Goal: Information Seeking & Learning: Learn about a topic

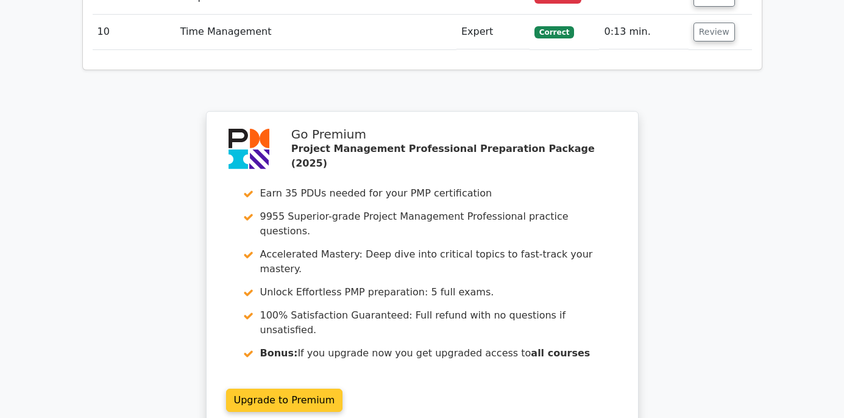
scroll to position [2229, 0]
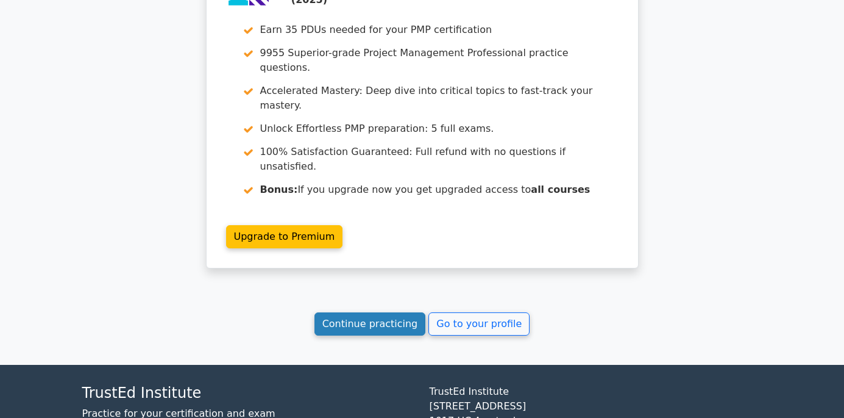
click at [374, 312] on link "Continue practicing" at bounding box center [371, 323] width 112 height 23
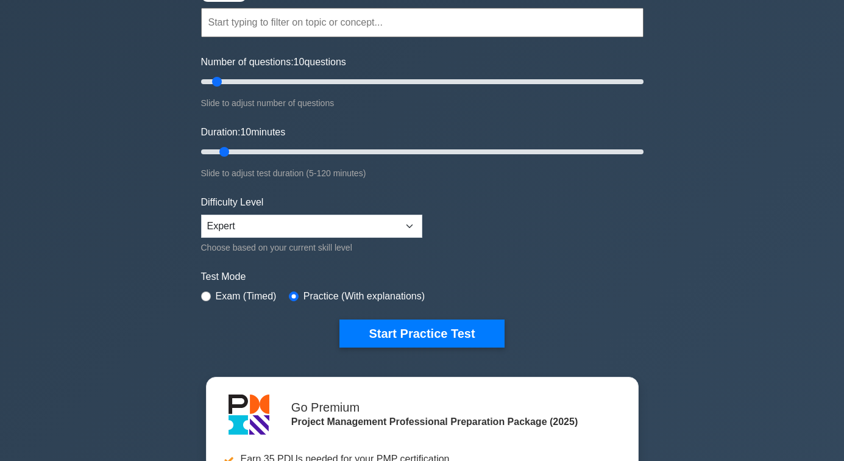
scroll to position [122, 0]
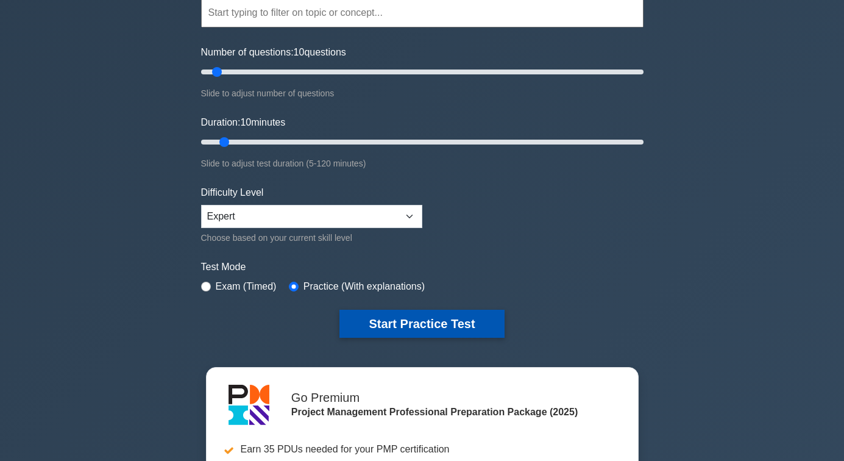
click at [421, 320] on button "Start Practice Test" at bounding box center [422, 324] width 165 height 28
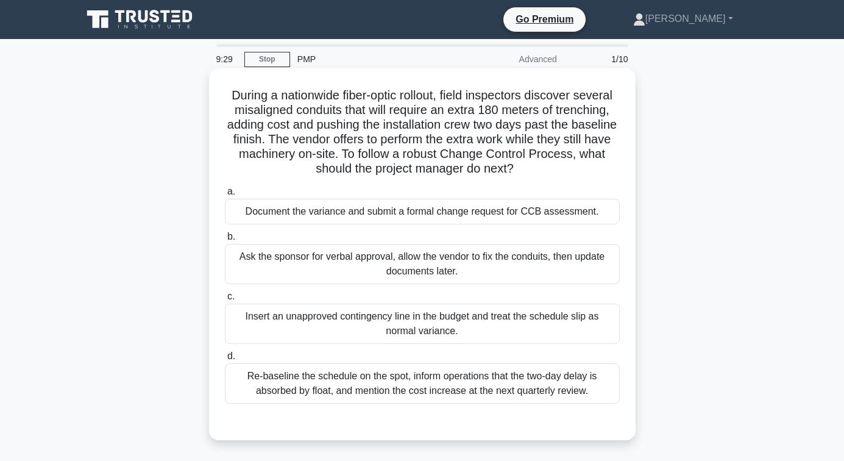
click at [409, 211] on div "Document the variance and submit a formal change request for CCB assessment." at bounding box center [422, 212] width 395 height 26
click at [225, 196] on input "a. Document the variance and submit a formal change request for CCB assessment." at bounding box center [225, 192] width 0 height 8
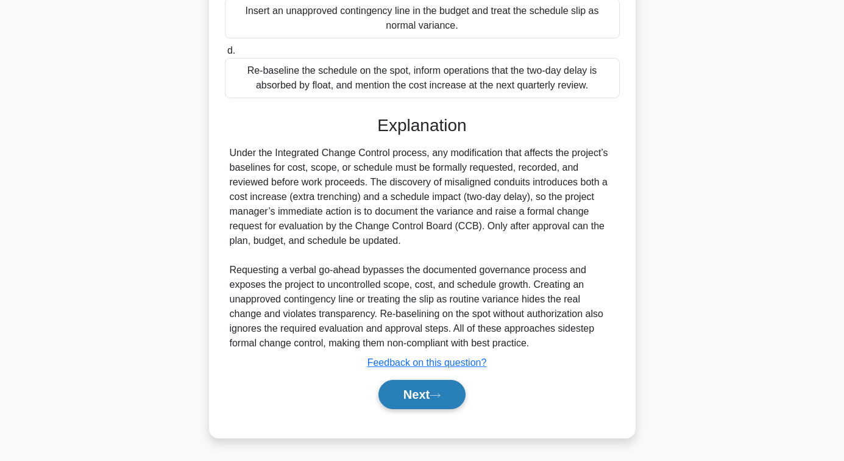
click at [415, 399] on button "Next" at bounding box center [422, 394] width 87 height 29
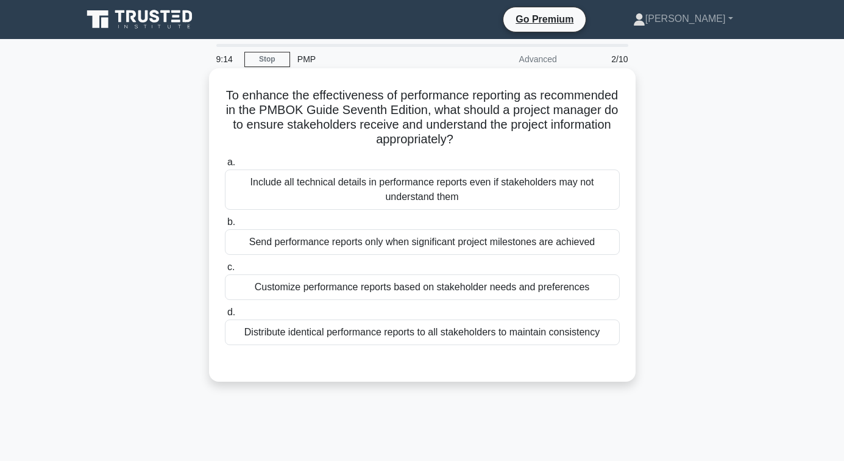
click at [419, 285] on div "Customize performance reports based on stakeholder needs and preferences" at bounding box center [422, 287] width 395 height 26
click at [225, 271] on input "c. Customize performance reports based on stakeholder needs and preferences" at bounding box center [225, 267] width 0 height 8
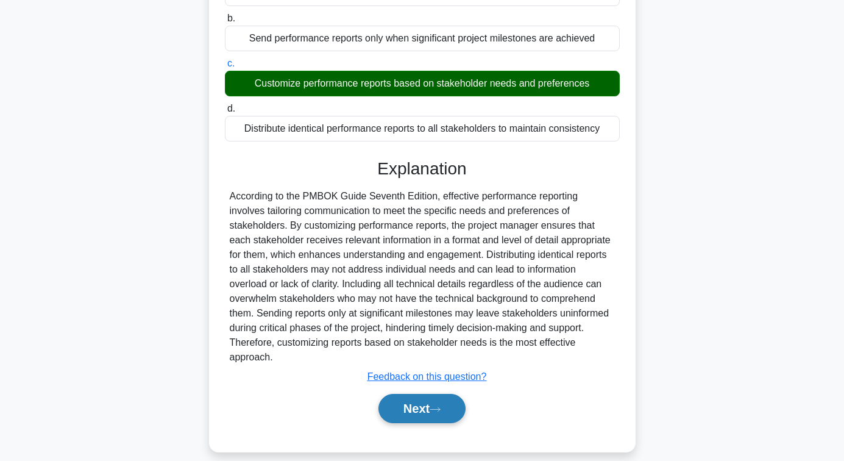
click at [416, 394] on button "Next" at bounding box center [422, 408] width 87 height 29
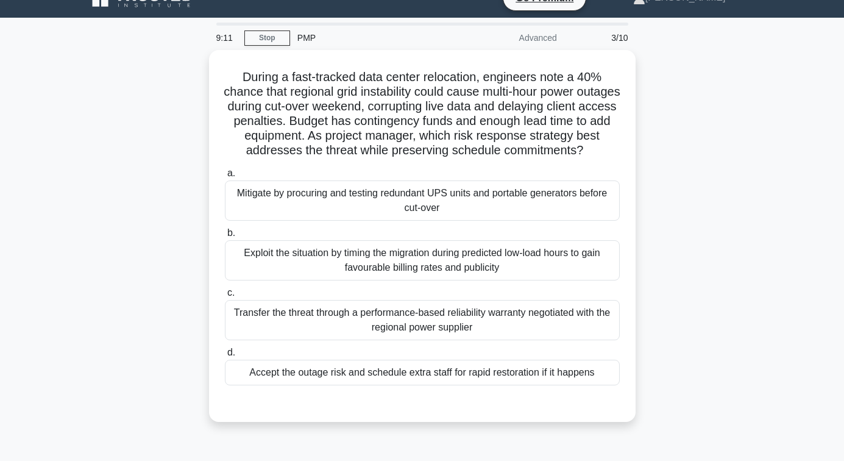
scroll to position [15, 0]
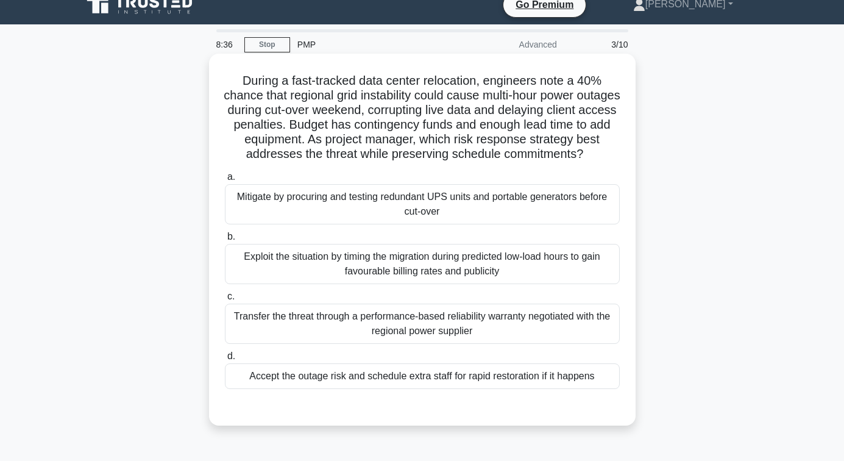
click at [415, 214] on div "Mitigate by procuring and testing redundant UPS units and portable generators b…" at bounding box center [422, 204] width 395 height 40
click at [225, 181] on input "a. Mitigate by procuring and testing redundant UPS units and portable generator…" at bounding box center [225, 177] width 0 height 8
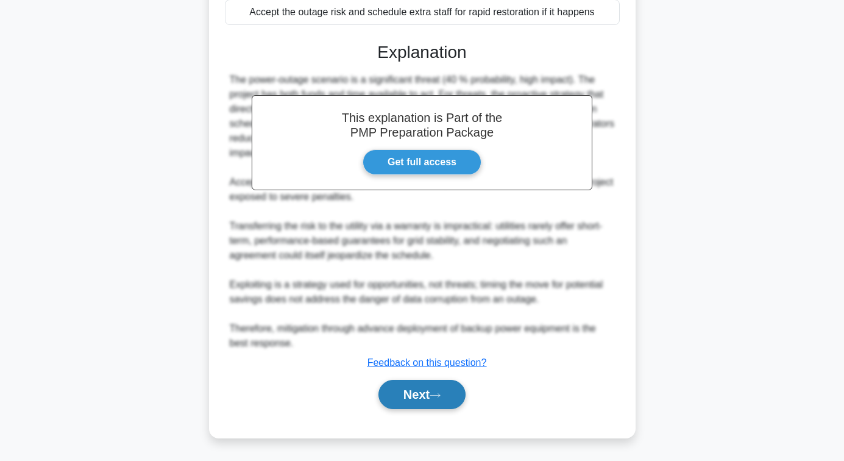
click at [413, 394] on button "Next" at bounding box center [422, 394] width 87 height 29
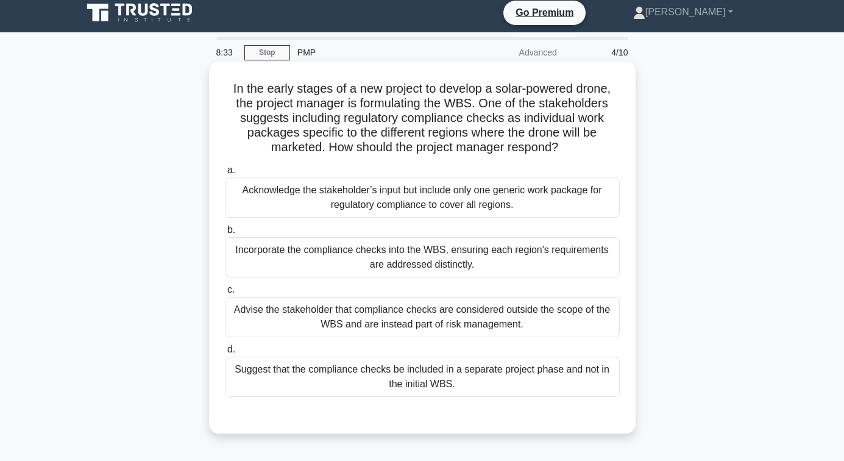
scroll to position [0, 0]
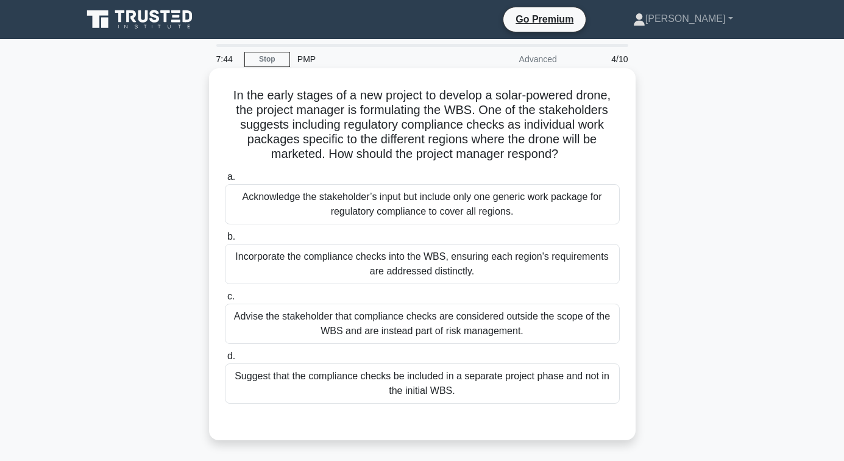
click at [415, 268] on div "Incorporate the compliance checks into the WBS, ensuring each region's requirem…" at bounding box center [422, 264] width 395 height 40
click at [225, 241] on input "b. Incorporate the compliance checks into the WBS, ensuring each region's requi…" at bounding box center [225, 237] width 0 height 8
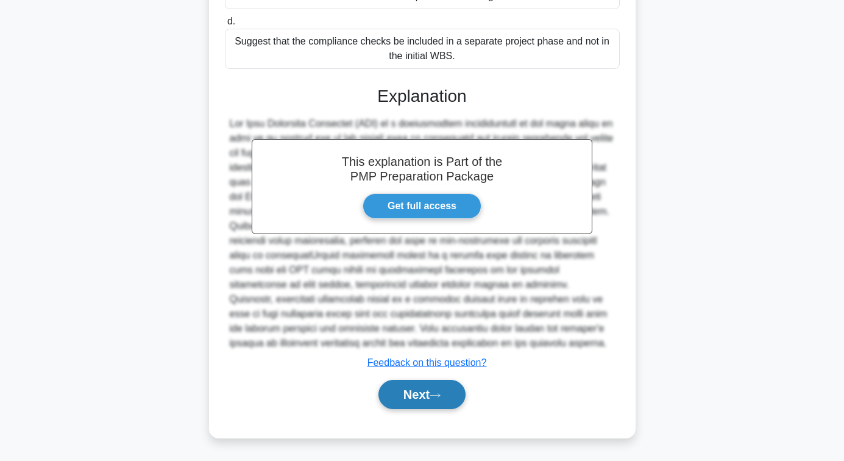
click at [411, 388] on button "Next" at bounding box center [422, 394] width 87 height 29
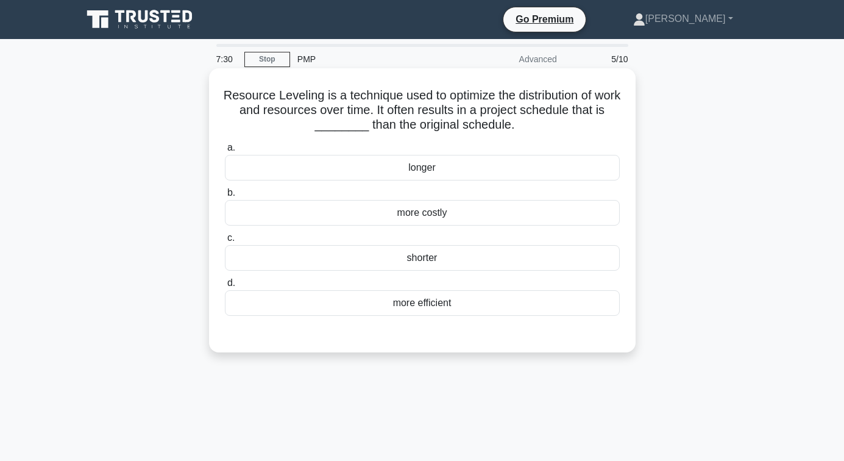
click at [414, 170] on div "longer" at bounding box center [422, 168] width 395 height 26
click at [225, 152] on input "a. longer" at bounding box center [225, 148] width 0 height 8
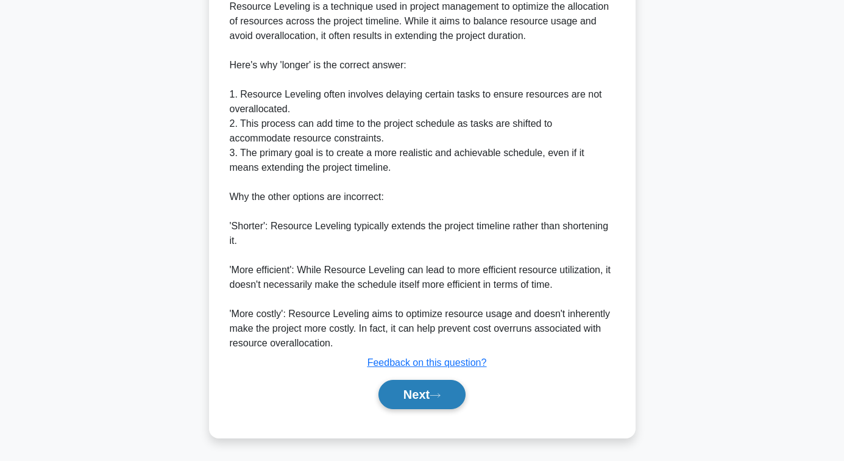
click at [411, 396] on button "Next" at bounding box center [422, 394] width 87 height 29
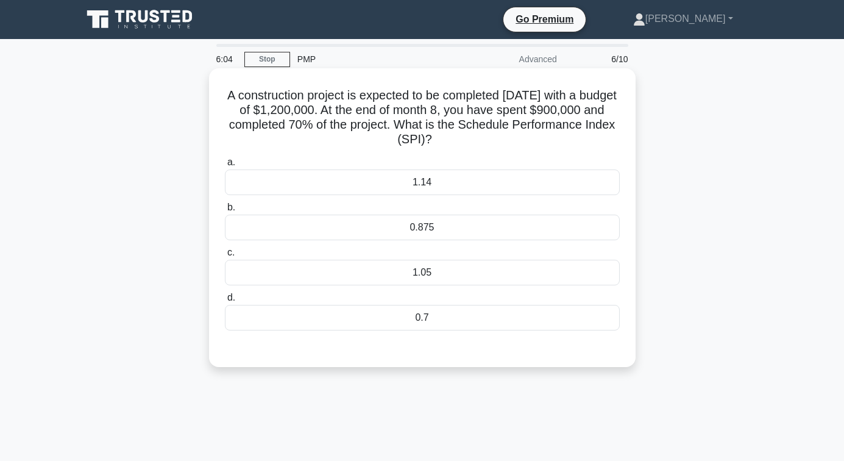
click at [441, 178] on div "1.14" at bounding box center [422, 182] width 395 height 26
click at [225, 166] on input "a. 1.14" at bounding box center [225, 162] width 0 height 8
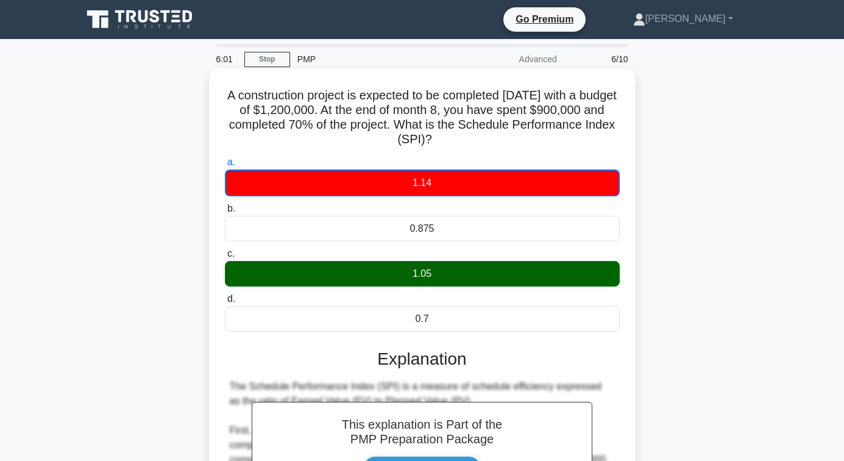
scroll to position [336, 0]
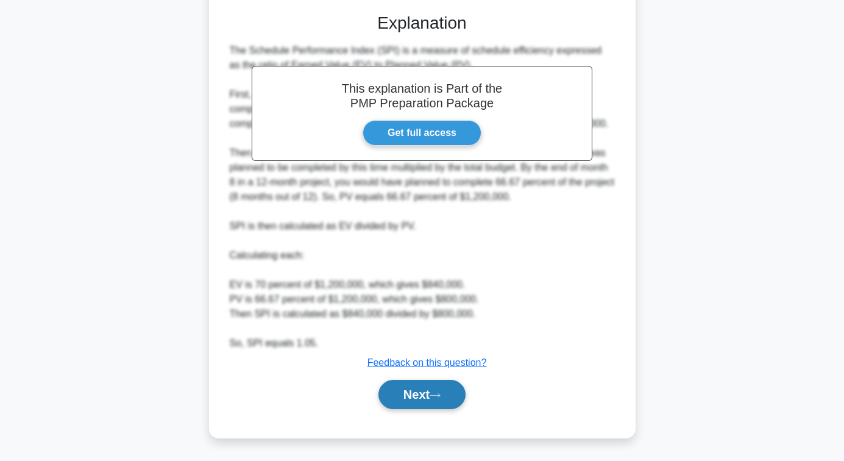
click at [404, 386] on button "Next" at bounding box center [422, 394] width 87 height 29
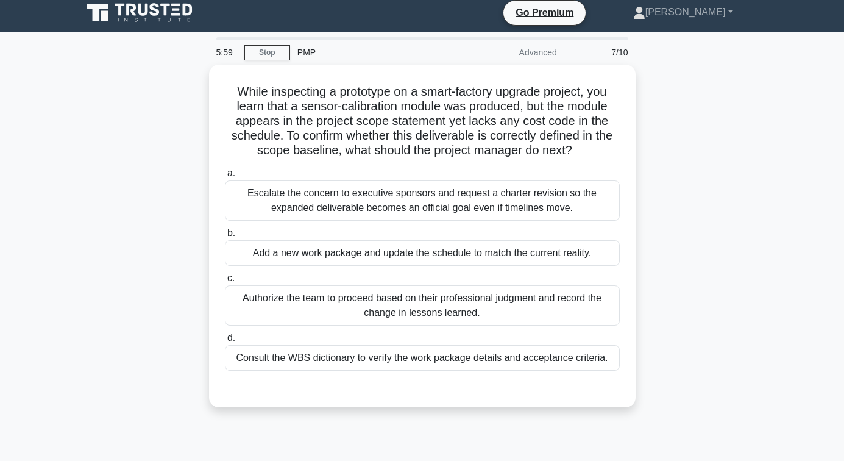
scroll to position [0, 0]
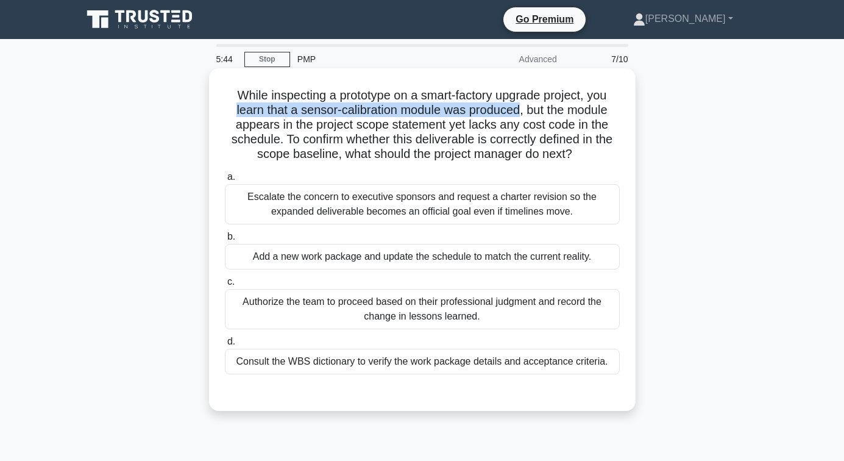
drag, startPoint x: 232, startPoint y: 115, endPoint x: 520, endPoint y: 116, distance: 288.3
click at [520, 116] on h5 "While inspecting a prototype on a smart-factory upgrade project, you learn that…" at bounding box center [422, 125] width 397 height 74
drag, startPoint x: 288, startPoint y: 138, endPoint x: 606, endPoint y: 152, distance: 318.5
click at [606, 152] on h5 "While inspecting a prototype on a smart-factory upgrade project, you learn that…" at bounding box center [422, 125] width 397 height 74
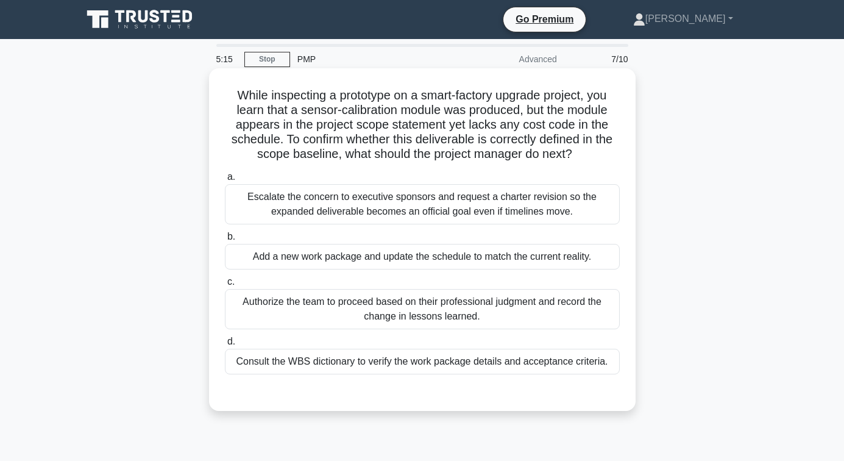
click at [434, 360] on div "Consult the WBS dictionary to verify the work package details and acceptance cr…" at bounding box center [422, 362] width 395 height 26
click at [225, 346] on input "d. Consult the WBS dictionary to verify the work package details and acceptance…" at bounding box center [225, 342] width 0 height 8
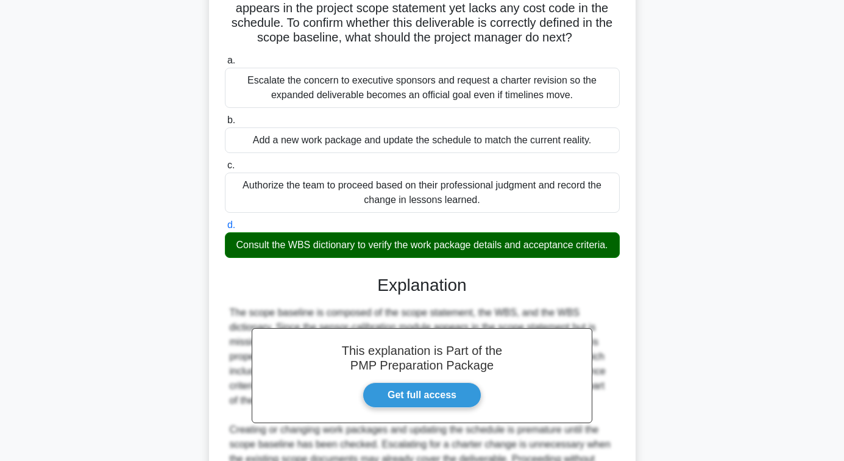
scroll to position [262, 0]
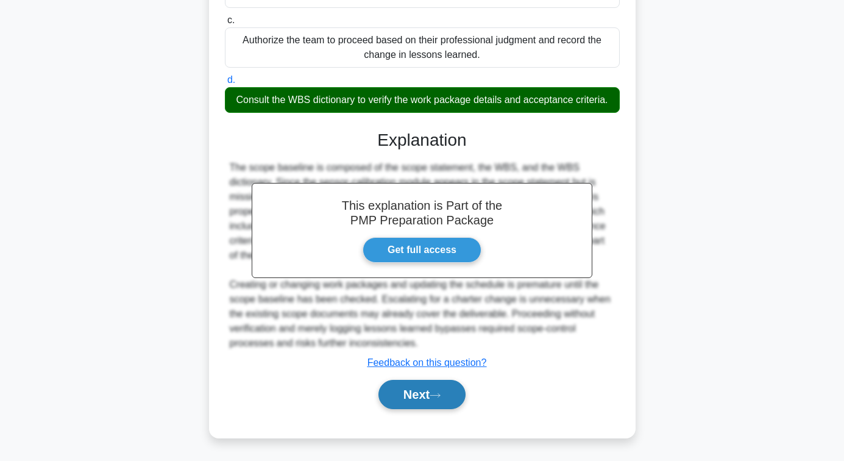
click at [414, 391] on button "Next" at bounding box center [422, 394] width 87 height 29
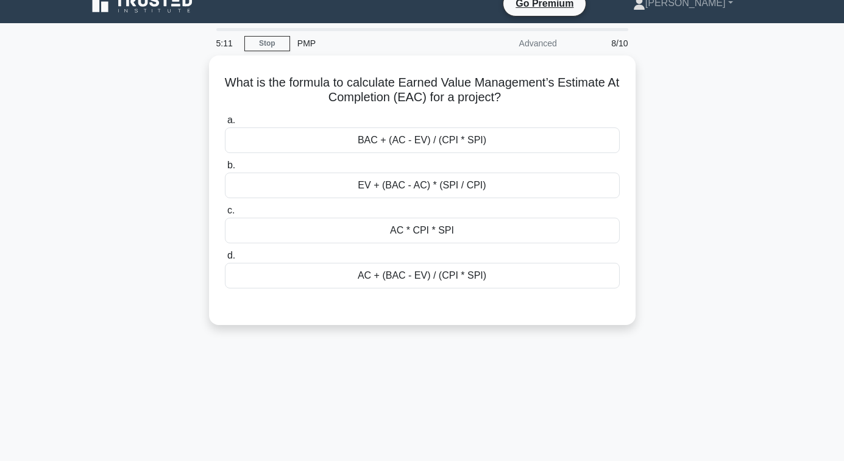
scroll to position [15, 0]
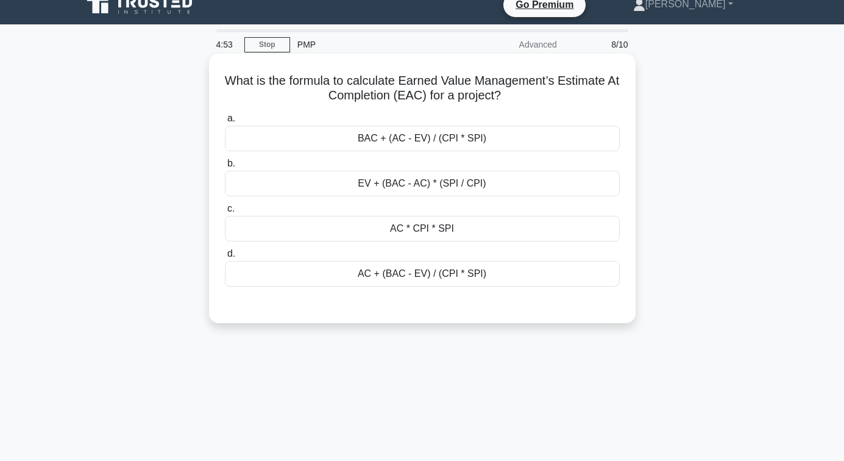
click at [417, 233] on div "AC * CPI * SPI" at bounding box center [422, 229] width 395 height 26
click at [225, 213] on input "c. AC * CPI * SPI" at bounding box center [225, 209] width 0 height 8
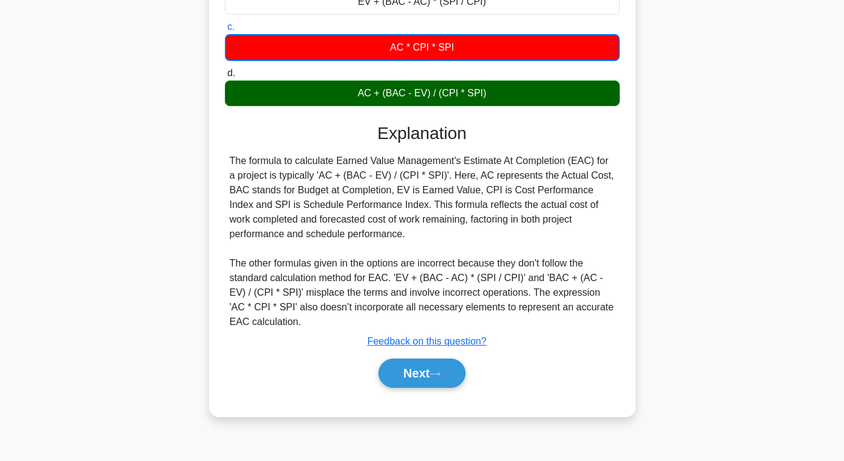
scroll to position [197, 0]
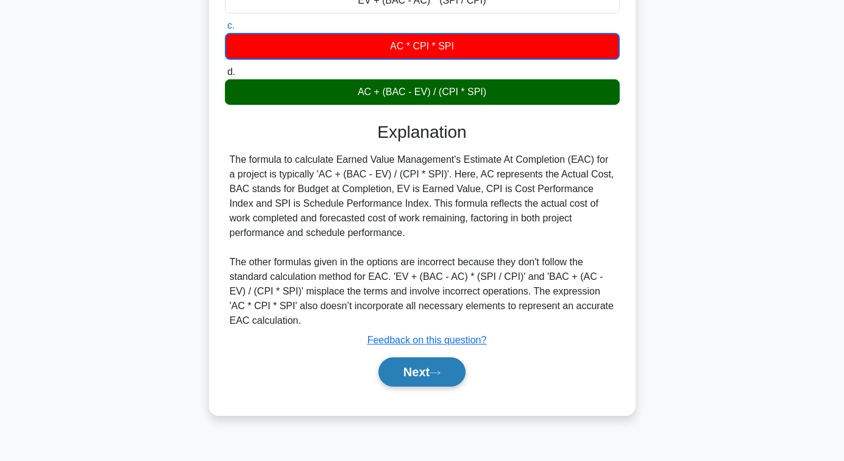
click at [420, 379] on button "Next" at bounding box center [422, 371] width 87 height 29
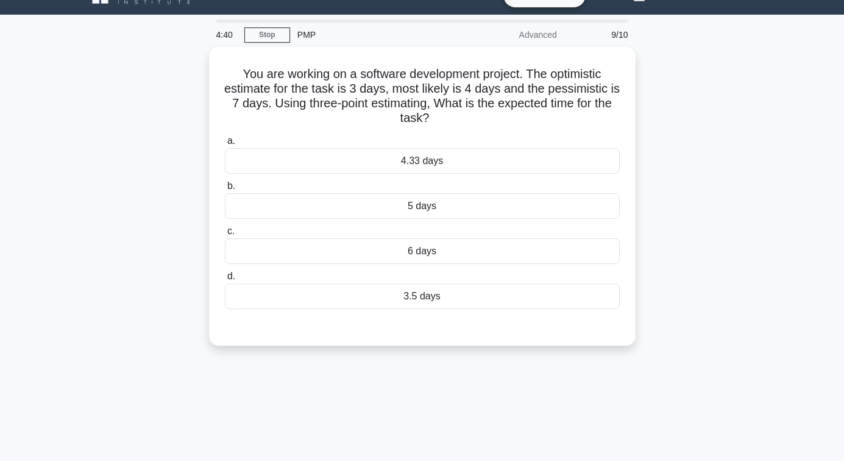
scroll to position [15, 0]
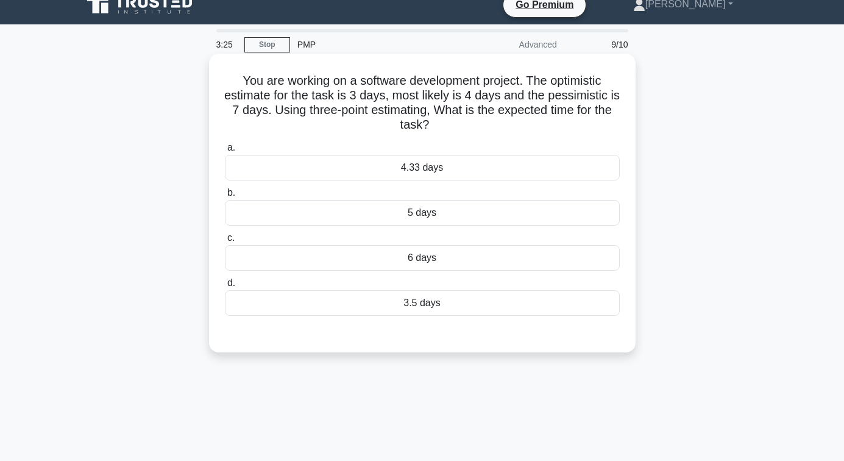
click at [424, 163] on div "4.33 days" at bounding box center [422, 168] width 395 height 26
click at [225, 152] on input "a. 4.33 days" at bounding box center [225, 148] width 0 height 8
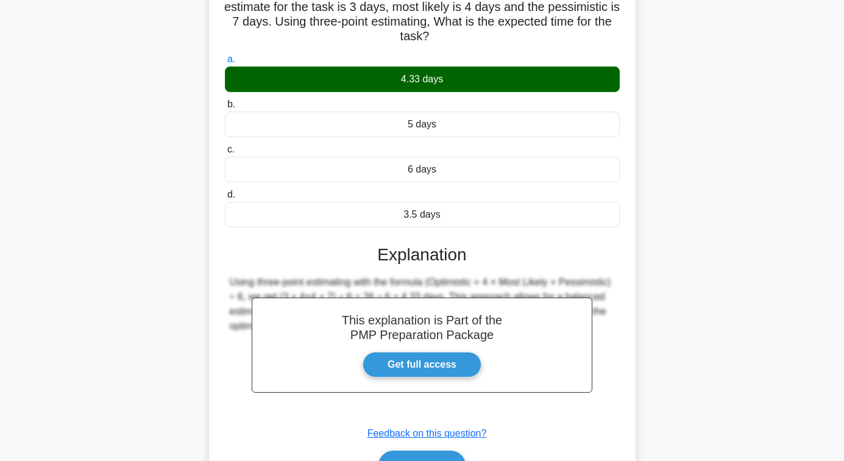
scroll to position [197, 0]
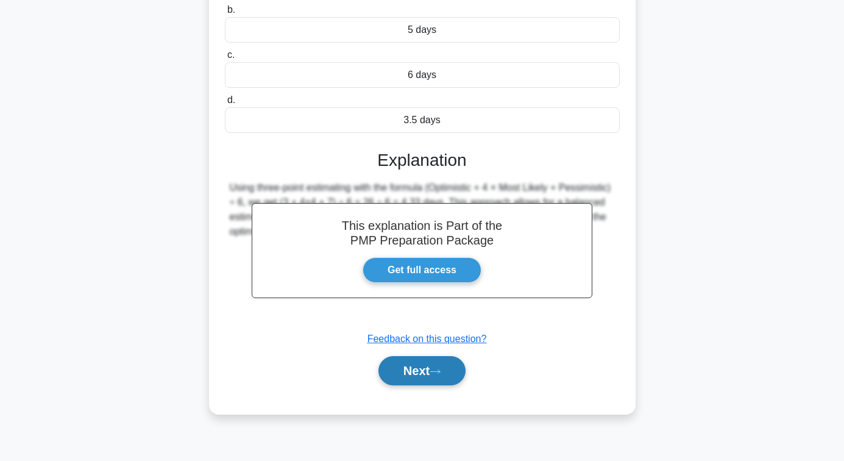
click at [425, 374] on button "Next" at bounding box center [422, 370] width 87 height 29
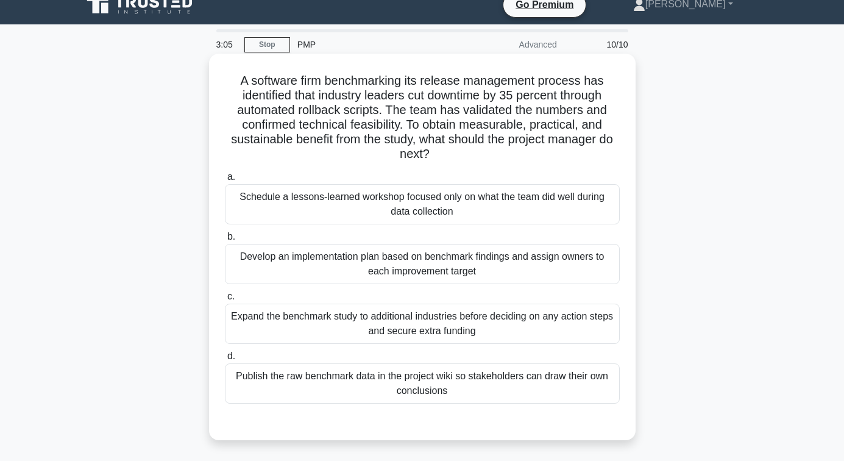
scroll to position [76, 0]
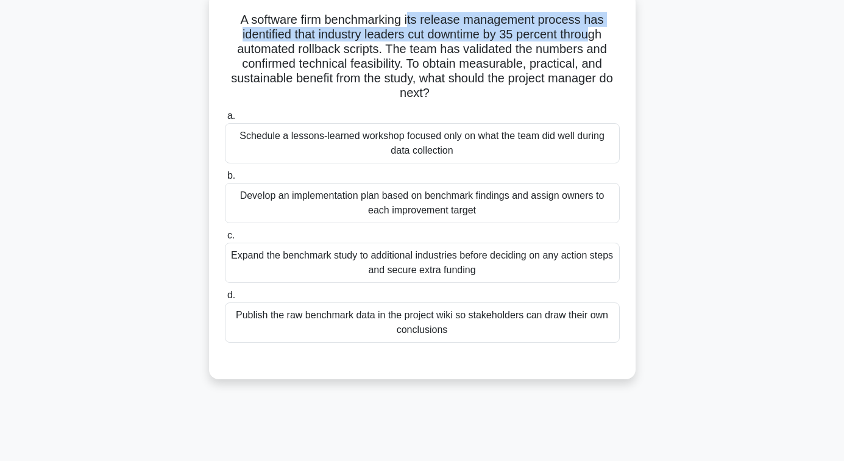
drag, startPoint x: 414, startPoint y: 22, endPoint x: 599, endPoint y: 35, distance: 185.8
click at [599, 35] on h5 "A software firm benchmarking its release management process has identified that…" at bounding box center [422, 56] width 397 height 89
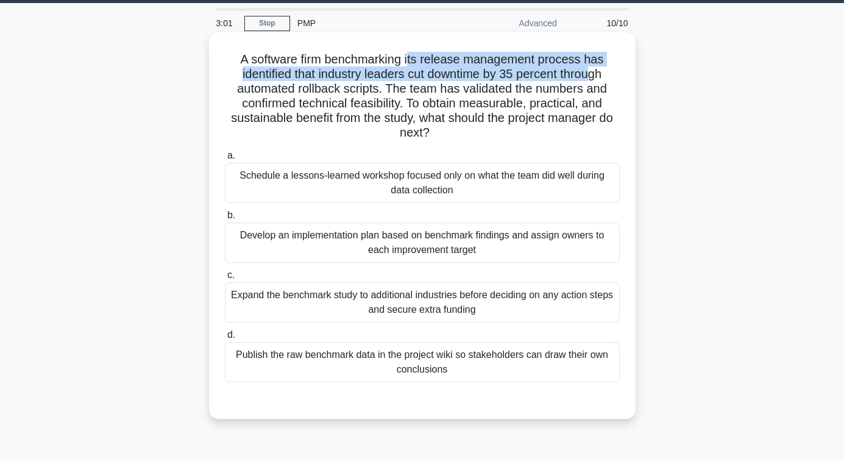
scroll to position [15, 0]
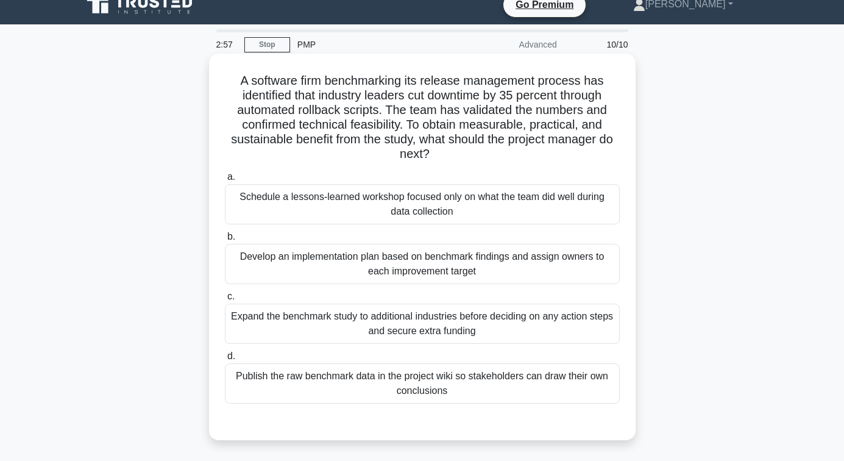
click at [284, 109] on h5 "A software firm benchmarking its release management process has identified that…" at bounding box center [422, 117] width 397 height 89
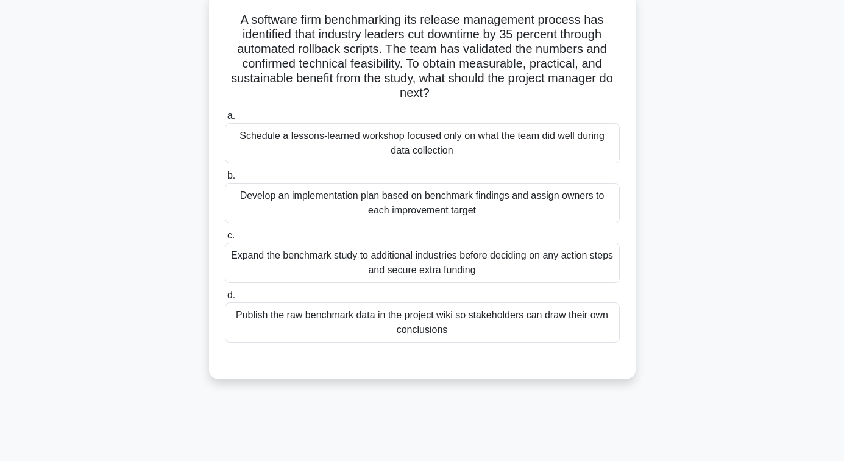
click at [427, 212] on div "Develop an implementation plan based on benchmark findings and assign owners to…" at bounding box center [422, 203] width 395 height 40
click at [225, 180] on input "b. Develop an implementation plan based on benchmark findings and assign owners…" at bounding box center [225, 176] width 0 height 8
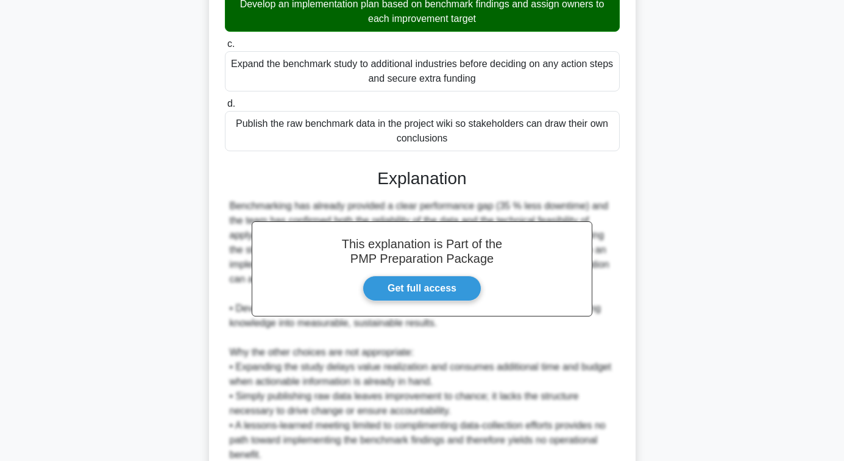
scroll to position [379, 0]
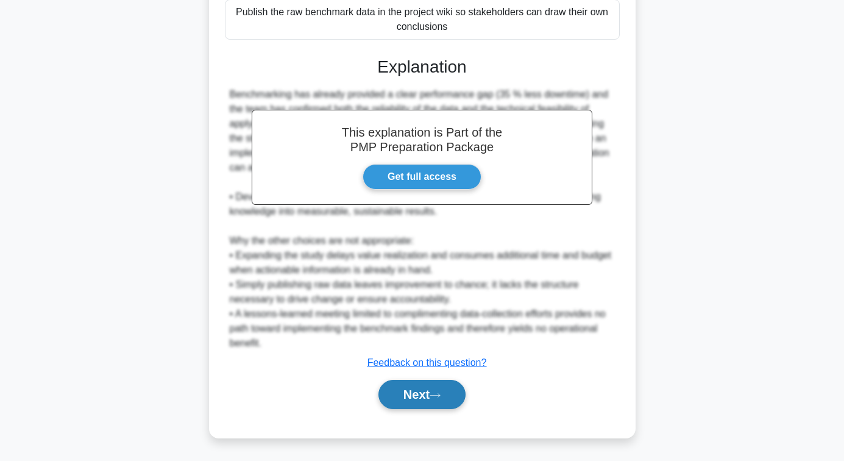
click at [428, 383] on button "Next" at bounding box center [422, 394] width 87 height 29
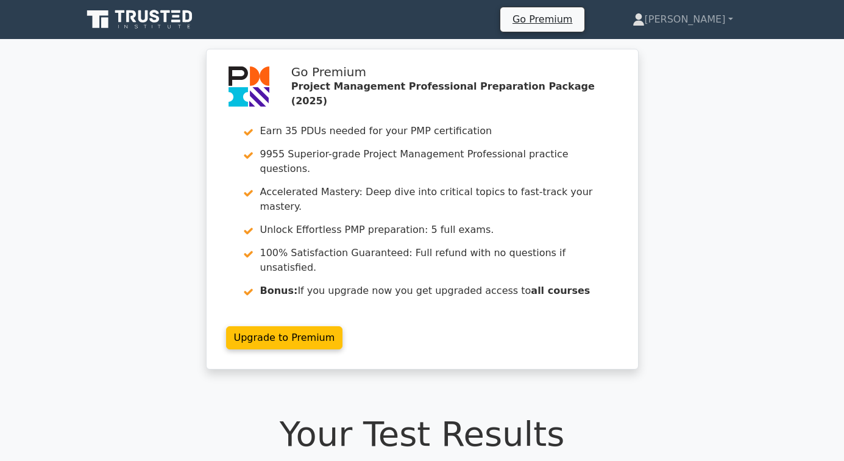
scroll to position [488, 0]
